Goal: Task Accomplishment & Management: Complete application form

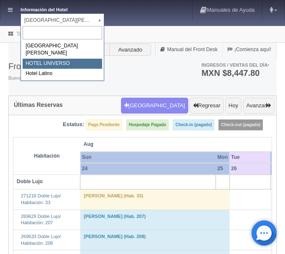
select select "358"
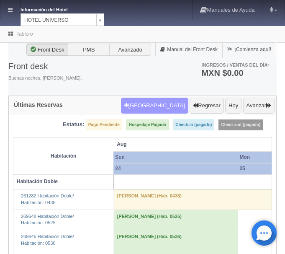
click at [163, 106] on button "[GEOGRAPHIC_DATA]" at bounding box center [154, 105] width 67 height 16
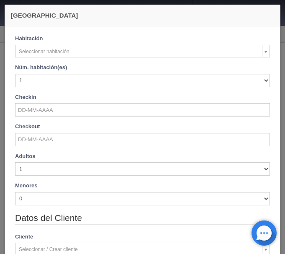
checkbox input "false"
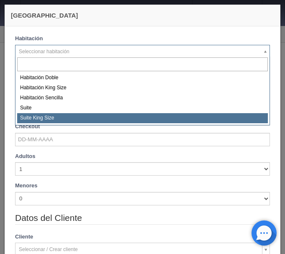
select select "588"
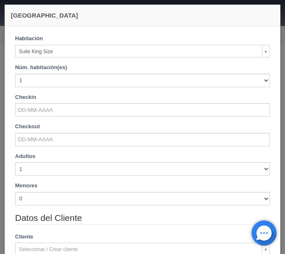
checkbox input "false"
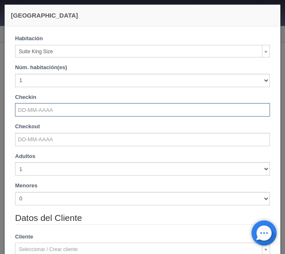
click at [51, 114] on input "text" at bounding box center [142, 109] width 255 height 13
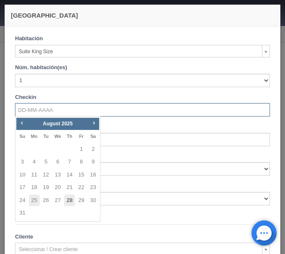
click at [68, 202] on link "28" at bounding box center [69, 200] width 11 height 12
type input "28-08-2025"
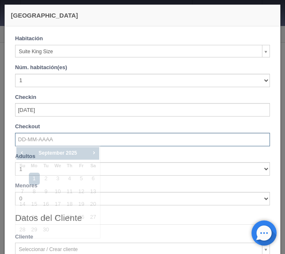
click at [56, 138] on input "text" at bounding box center [142, 139] width 255 height 13
checkbox input "false"
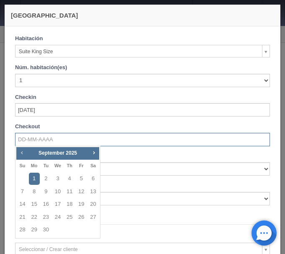
click at [23, 151] on span "Prev" at bounding box center [21, 152] width 7 height 7
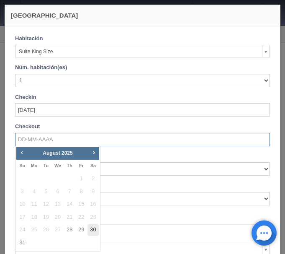
click at [95, 227] on link "30" at bounding box center [92, 229] width 11 height 12
type input "30-08-2025"
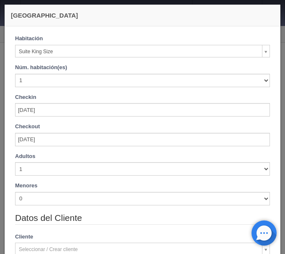
checkbox input "false"
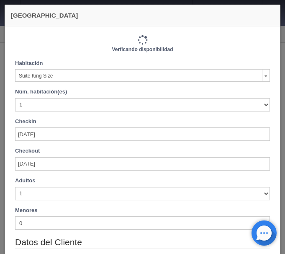
type input "2420.00"
checkbox input "false"
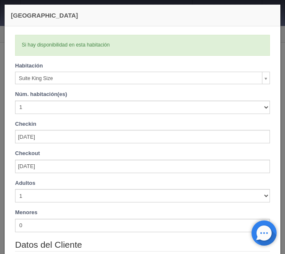
scroll to position [70, 0]
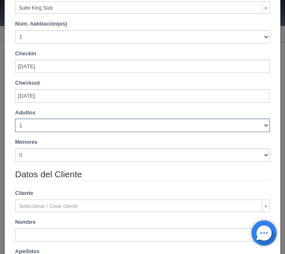
select select "4"
click option "4" at bounding box center [0, 0] width 0 height 0
checkbox input "false"
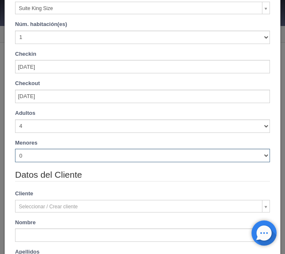
click at [15, 149] on select "0 1 2 3 4 5 6 7 8 9 10" at bounding box center [142, 155] width 255 height 13
type input "2420.00"
checkbox input "false"
select select "2"
click option "2" at bounding box center [0, 0] width 0 height 0
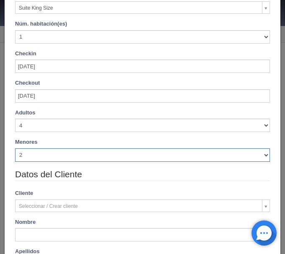
checkbox input "false"
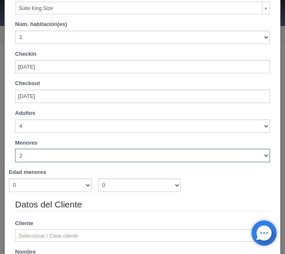
type input "2420.00"
checkbox input "false"
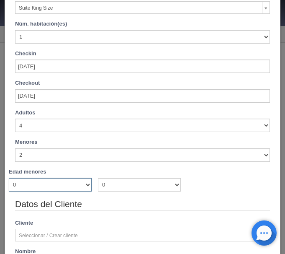
click at [9, 178] on select "0 1 2 3 4 5 6 7 8 9 10 11 12 13 14 15 16 17 18" at bounding box center [50, 184] width 83 height 13
select select "6"
click option "6" at bounding box center [0, 0] width 0 height 0
checkbox input "false"
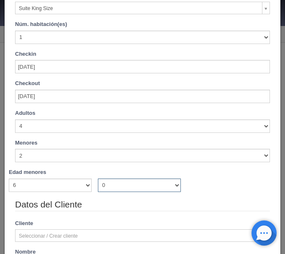
type input "2420.00"
checkbox input "false"
click at [98, 178] on select "0 1 2 3 4 5 6 7 8 9 10 11 12 13 14 15 16 17 18" at bounding box center [139, 184] width 83 height 13
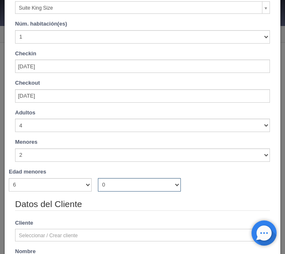
select select "7"
click option "7" at bounding box center [0, 0] width 0 height 0
checkbox input "false"
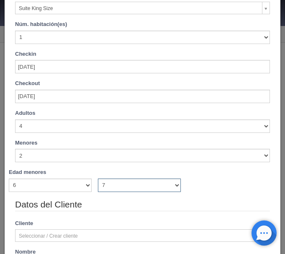
scroll to position [0, 0]
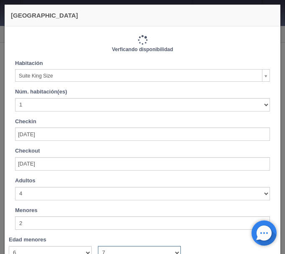
type input "2420.00"
checkbox input "false"
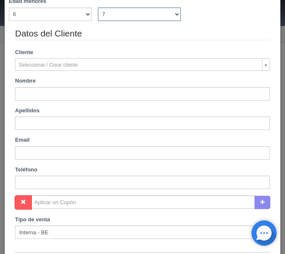
scroll to position [246, 0]
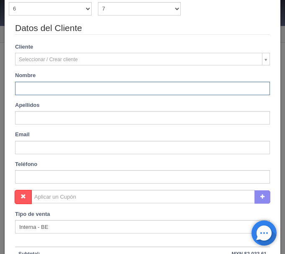
click at [79, 85] on input "text" at bounding box center [142, 88] width 255 height 13
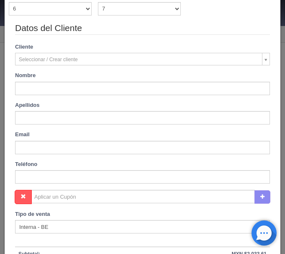
type input "Juan José"
type input "Luévano De La Cruz"
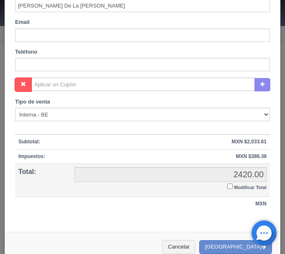
scroll to position [371, 0]
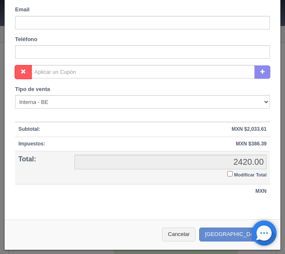
click at [229, 172] on input "Modificar Total" at bounding box center [229, 173] width 5 height 5
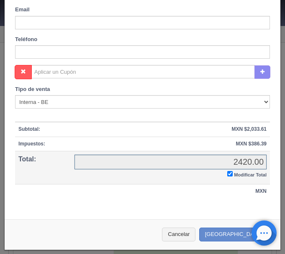
checkbox input "true"
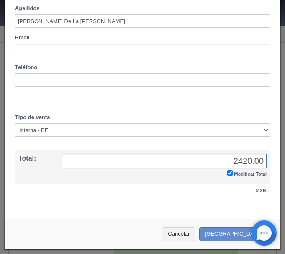
scroll to position [342, 0]
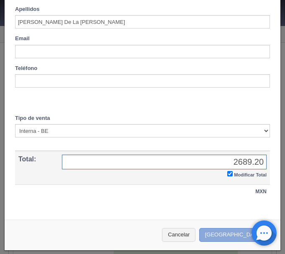
type input "2689.20"
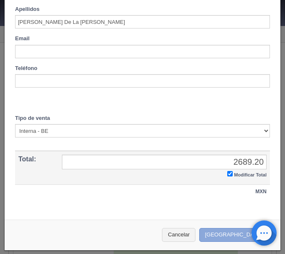
click at [238, 233] on button "[GEOGRAPHIC_DATA]" at bounding box center [235, 235] width 73 height 14
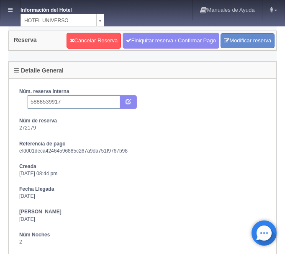
click at [93, 101] on input "5888539917" at bounding box center [74, 101] width 92 height 13
type input "5888539917 Booking"
click at [129, 100] on icon "submit" at bounding box center [128, 100] width 5 height 5
click at [9, 6] on link at bounding box center [10, 10] width 20 height 20
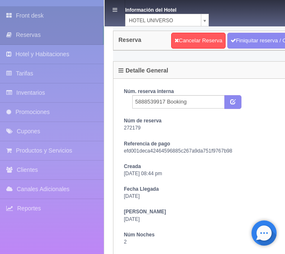
click at [28, 10] on link "Front desk" at bounding box center [52, 15] width 104 height 19
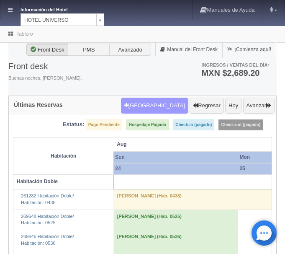
click at [155, 108] on button "Nueva Reserva" at bounding box center [154, 105] width 67 height 16
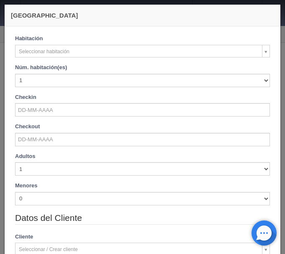
checkbox input "false"
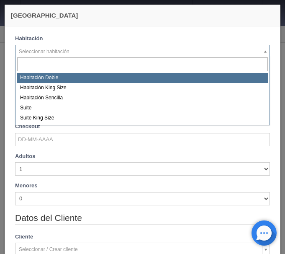
select select "583"
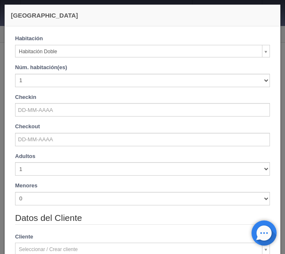
checkbox input "false"
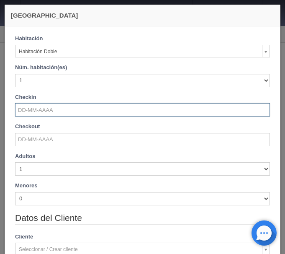
click at [55, 112] on input "text" at bounding box center [142, 109] width 255 height 13
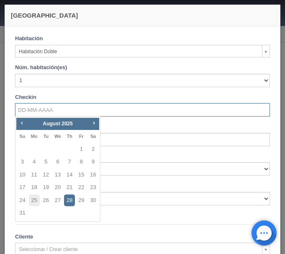
click at [70, 208] on tbody "1 2 3 4 5 6 7 8 9 10 11 12 13 14 15 16 17 18 19 20 21 22 23 24 25 26 27 28 29 3…" at bounding box center [57, 181] width 82 height 77
click at [71, 201] on link "28" at bounding box center [69, 200] width 11 height 12
type input "28-08-2025"
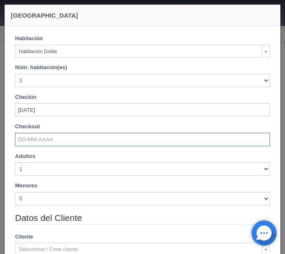
click at [42, 138] on input "text" at bounding box center [142, 139] width 255 height 13
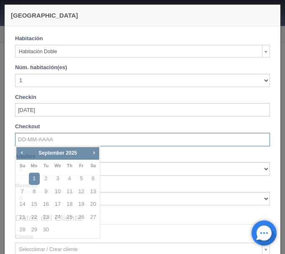
checkbox input "false"
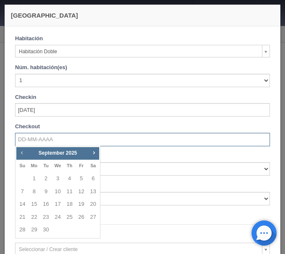
click at [20, 151] on span "Prev" at bounding box center [21, 152] width 7 height 7
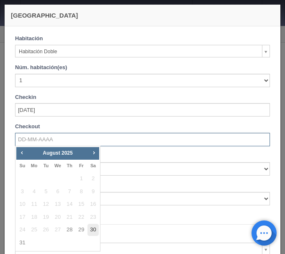
click at [91, 229] on link "30" at bounding box center [92, 229] width 11 height 12
type input "30-08-2025"
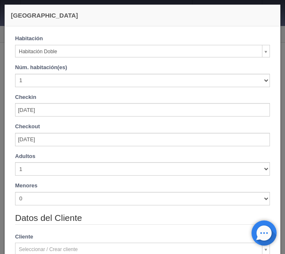
checkbox input "false"
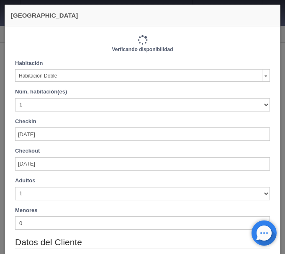
type input "2060.00"
checkbox input "false"
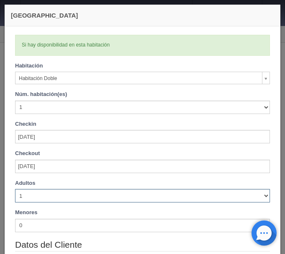
select select "2"
click option "2" at bounding box center [0, 0] width 0 height 0
checkbox input "false"
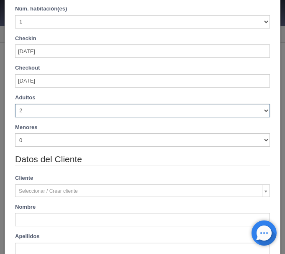
scroll to position [105, 0]
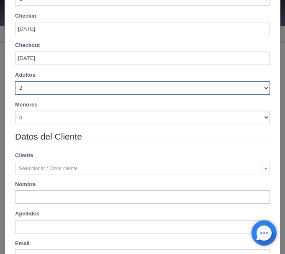
type input "2060.00"
checkbox input "false"
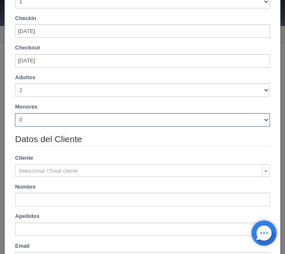
click at [15, 113] on select "0 1 2 3 4 5 6 7 8 9 10" at bounding box center [142, 119] width 255 height 13
select select "2"
click option "2" at bounding box center [0, 0] width 0 height 0
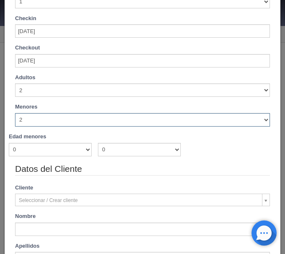
checkbox input "false"
type input "2060.00"
checkbox input "false"
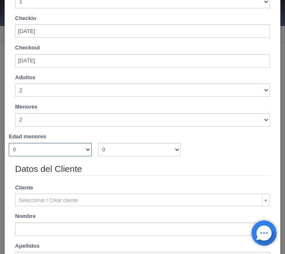
click at [9, 143] on select "0 1 2 3 4 5 6 7 8 9 10 11 12 13 14 15 16 17 18" at bounding box center [50, 149] width 83 height 13
select select "9"
click option "9" at bounding box center [0, 0] width 0 height 0
checkbox input "false"
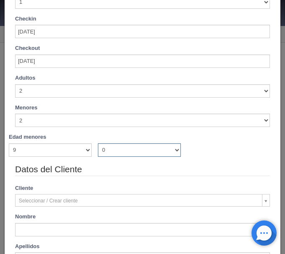
click at [98, 143] on select "0 1 2 3 4 5 6 7 8 9 10 11 12 13 14 15 16 17 18" at bounding box center [139, 149] width 83 height 13
type input "2060.00"
checkbox input "false"
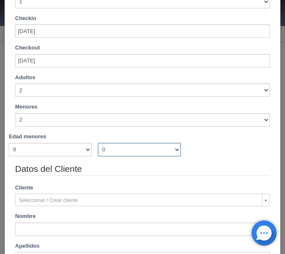
select select "11"
click option "11" at bounding box center [0, 0] width 0 height 0
checkbox input "false"
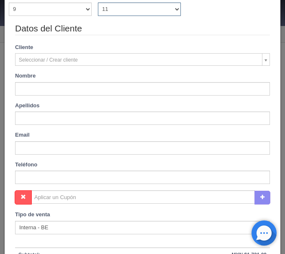
type input "2060.00"
checkbox input "false"
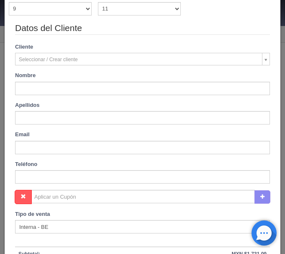
type input "Juan José"
type input "Luévano De La Cruz"
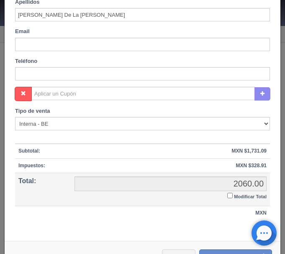
scroll to position [371, 0]
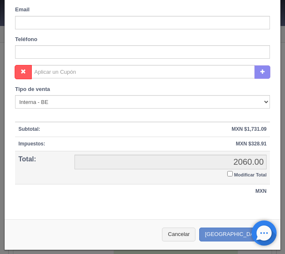
click at [231, 174] on input "Modificar Total" at bounding box center [229, 173] width 5 height 5
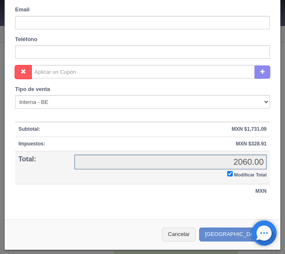
checkbox input "true"
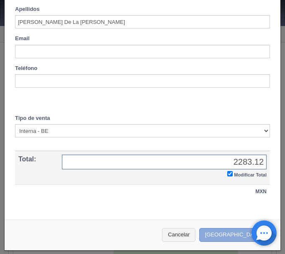
type input "2283.12"
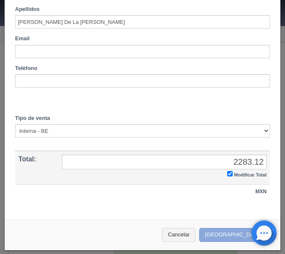
click at [231, 231] on button "[GEOGRAPHIC_DATA]" at bounding box center [235, 235] width 73 height 14
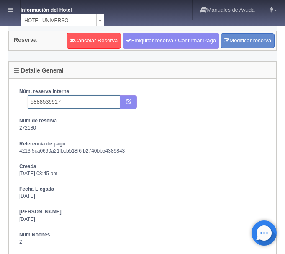
click at [86, 99] on input "5888539917" at bounding box center [74, 101] width 92 height 13
type input "5888539917 Booking"
click at [131, 100] on icon "submit" at bounding box center [128, 100] width 5 height 5
drag, startPoint x: 10, startPoint y: 7, endPoint x: 14, endPoint y: 3, distance: 5.0
click at [11, 5] on link at bounding box center [10, 10] width 20 height 20
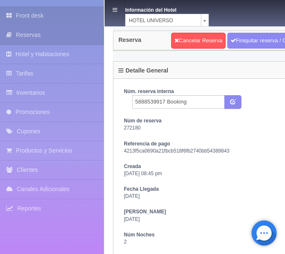
click at [42, 15] on link "Front desk" at bounding box center [52, 15] width 104 height 19
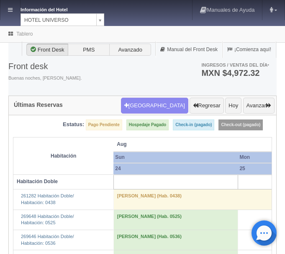
click at [162, 95] on div "Front desk Buenas noches, ana del carmen. Ingresos / Ventas del día * MXN $4,97…" at bounding box center [142, 73] width 268 height 45
click at [162, 107] on button "Nueva Reserva" at bounding box center [154, 105] width 67 height 16
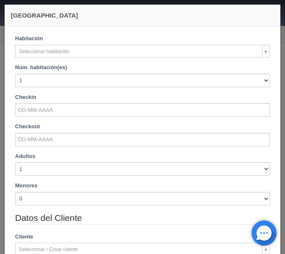
checkbox input "false"
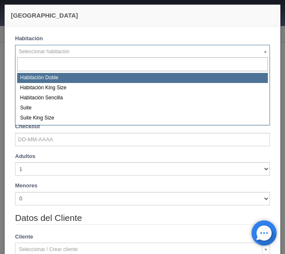
select select "583"
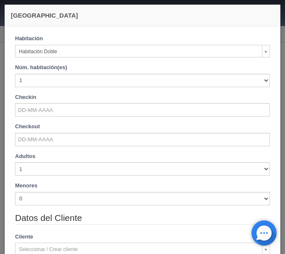
checkbox input "false"
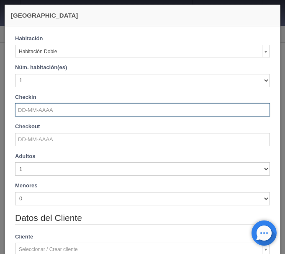
click at [47, 111] on input "text" at bounding box center [142, 109] width 255 height 13
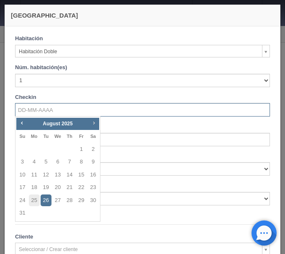
click at [92, 121] on span "Next" at bounding box center [93, 122] width 7 height 7
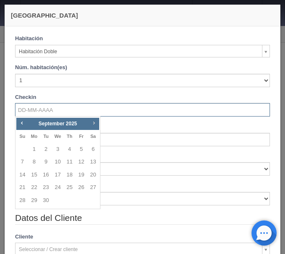
click at [92, 121] on span "Next" at bounding box center [93, 122] width 7 height 7
click at [23, 162] on link "5" at bounding box center [22, 162] width 11 height 12
type input "05-10-2025"
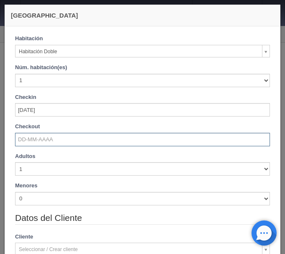
click at [28, 136] on input "text" at bounding box center [142, 139] width 255 height 13
checkbox input "false"
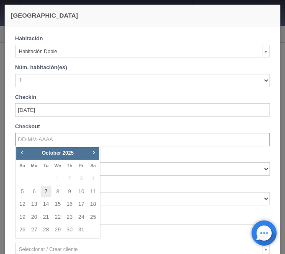
click at [46, 189] on link "7" at bounding box center [46, 191] width 11 height 12
type input "07-10-2025"
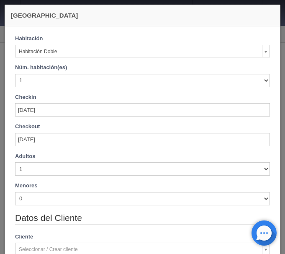
checkbox input "false"
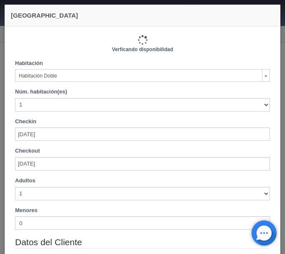
type input "2060.00"
checkbox input "false"
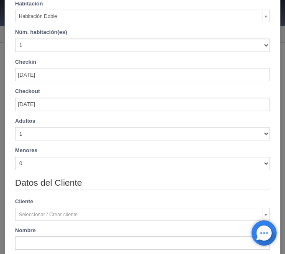
scroll to position [70, 0]
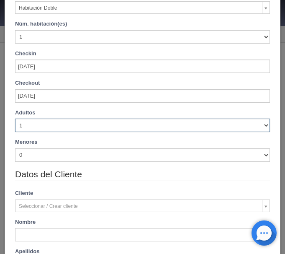
click at [15, 118] on select "1 2 3 4 5 6 7 8 9 10" at bounding box center [142, 124] width 255 height 13
select select "2"
click option "2" at bounding box center [0, 0] width 0 height 0
checkbox input "false"
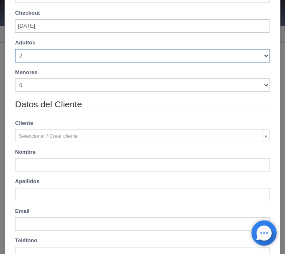
type input "2060.00"
checkbox input "false"
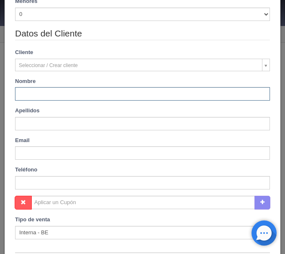
click at [56, 93] on input "text" at bounding box center [142, 93] width 255 height 13
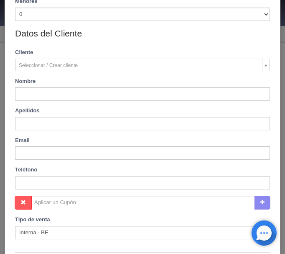
type input "Denia edith"
type input "Rodriguez vazquez"
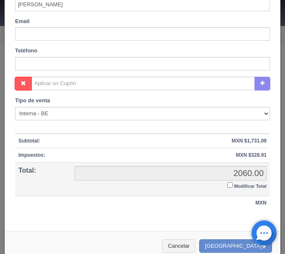
scroll to position [341, 0]
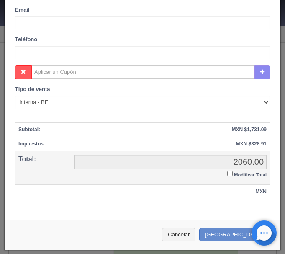
click at [228, 173] on input "Modificar Total" at bounding box center [229, 173] width 5 height 5
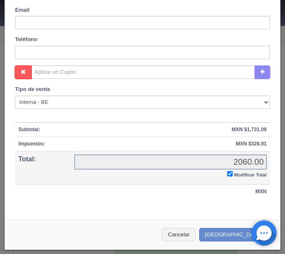
checkbox input "true"
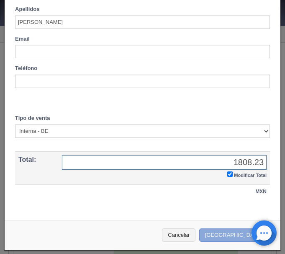
type input "1808.23"
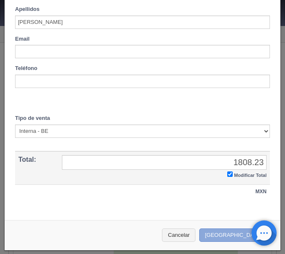
click at [235, 231] on button "[GEOGRAPHIC_DATA]" at bounding box center [235, 235] width 73 height 14
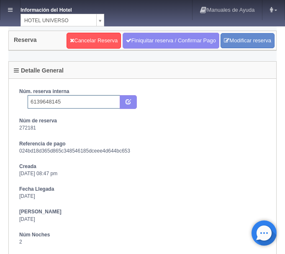
click at [79, 102] on input "6139648145" at bounding box center [74, 101] width 92 height 13
type input "6139648145 Booking"
click at [125, 103] on button "submit" at bounding box center [128, 102] width 17 height 14
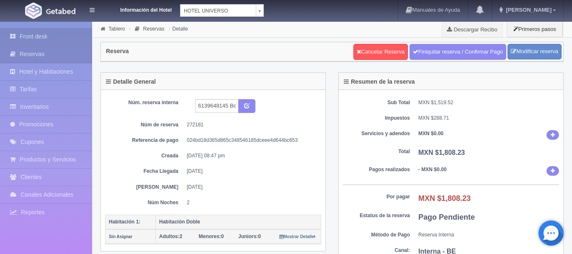
click at [28, 41] on link "Front desk" at bounding box center [46, 36] width 92 height 17
